Goal: Task Accomplishment & Management: Manage account settings

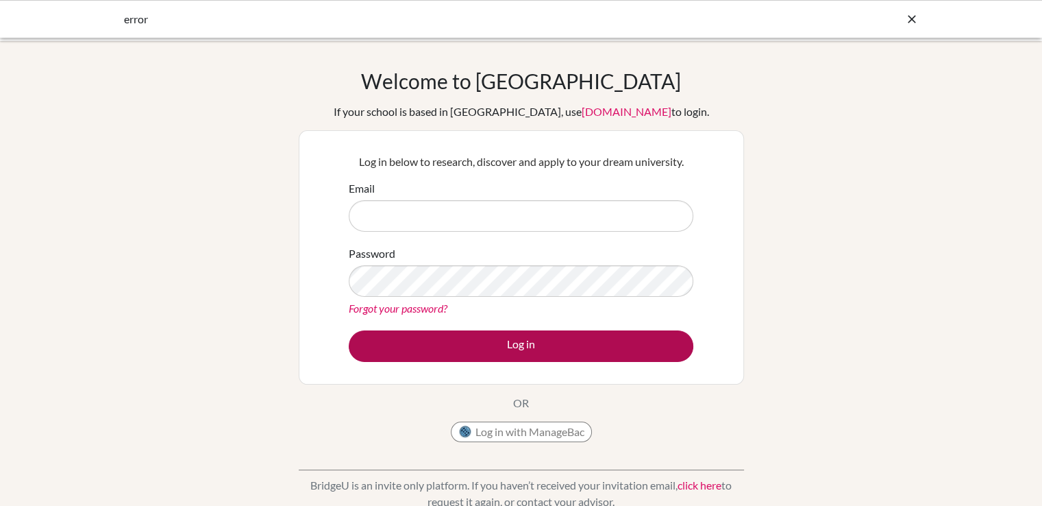
type input "[EMAIL_ADDRESS][DOMAIN_NAME]"
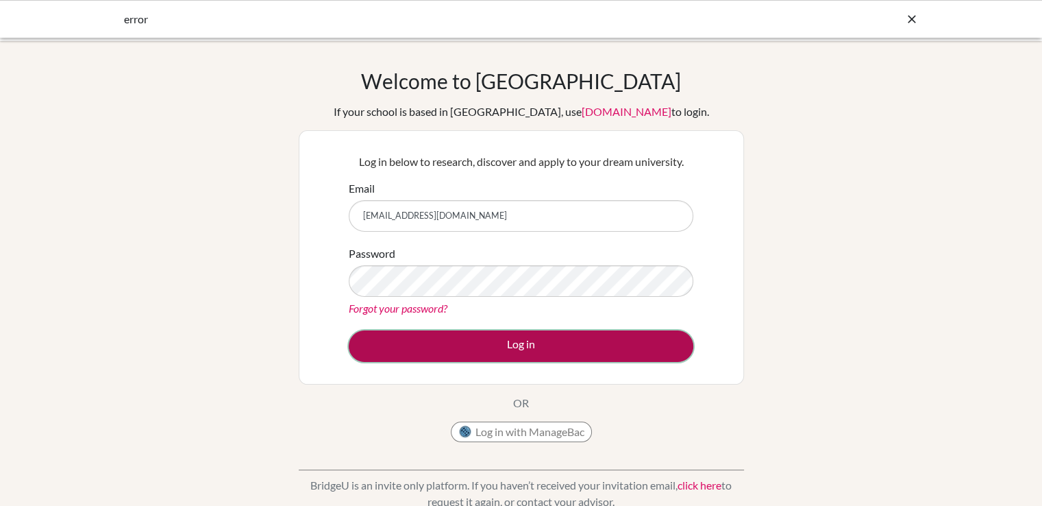
click at [438, 353] on button "Log in" at bounding box center [521, 346] width 345 height 32
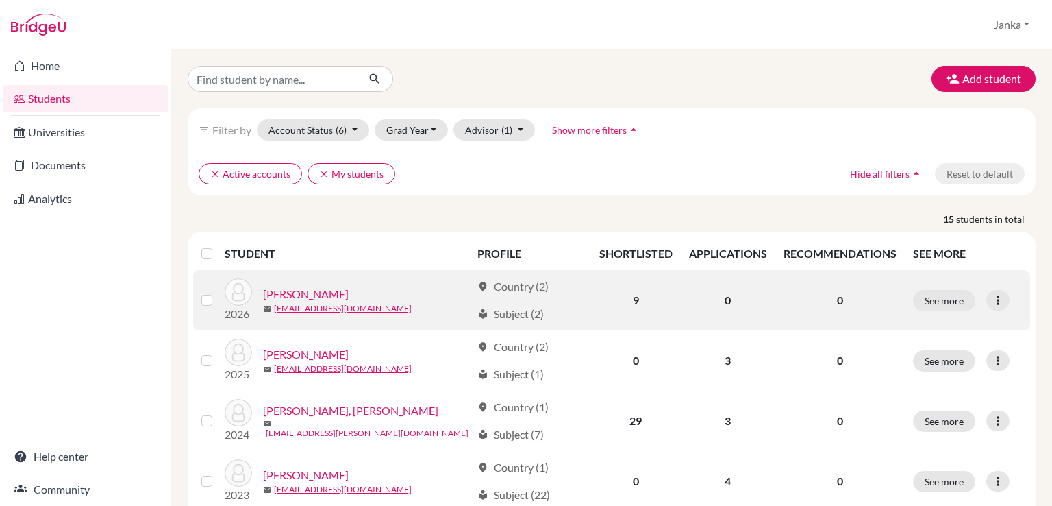
click at [291, 289] on link "Bartók, Márton" at bounding box center [306, 294] width 86 height 16
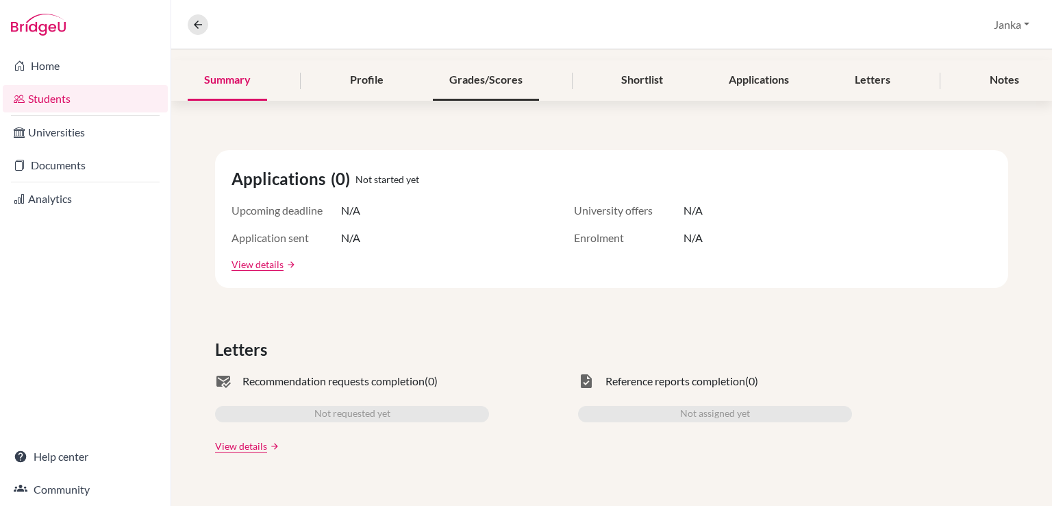
scroll to position [159, 0]
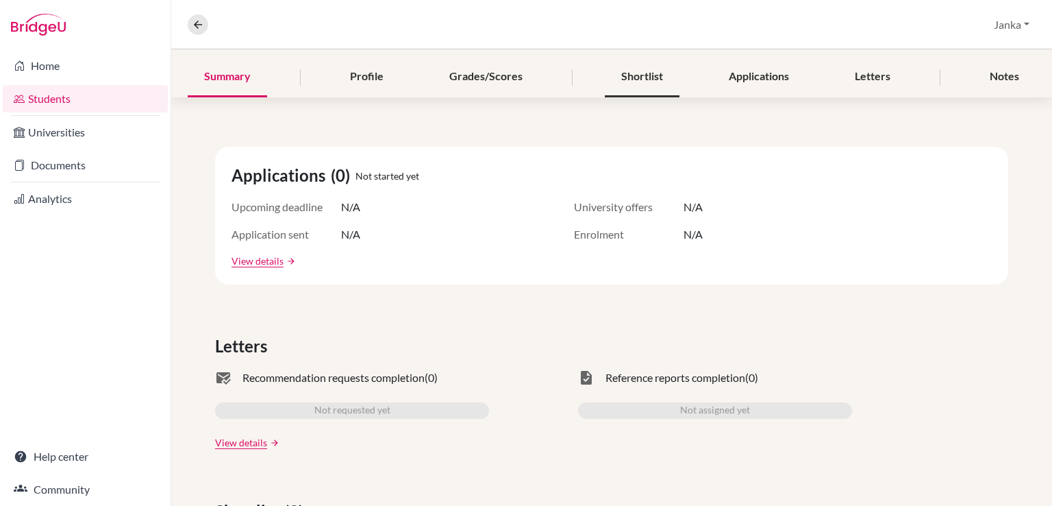
click at [638, 79] on div "Shortlist" at bounding box center [642, 77] width 75 height 40
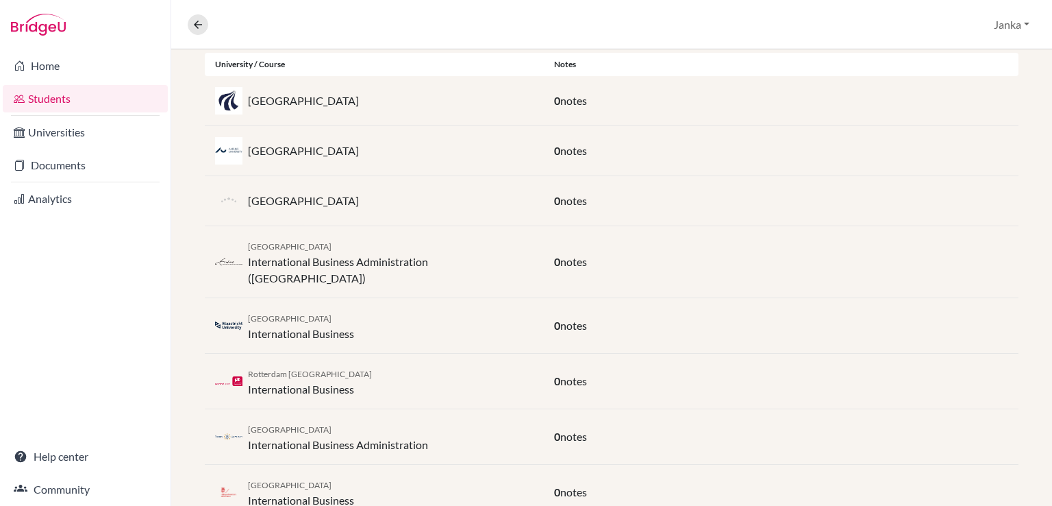
scroll to position [378, 0]
